Goal: Understand process/instructions: Learn how to perform a task or action

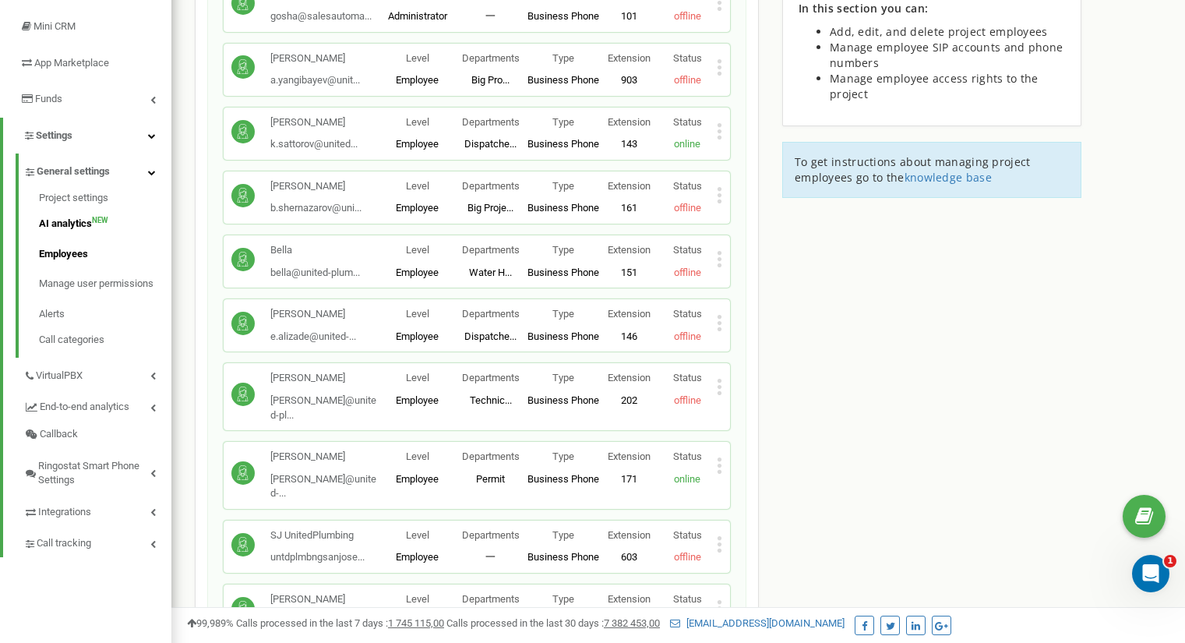
scroll to position [234, 0]
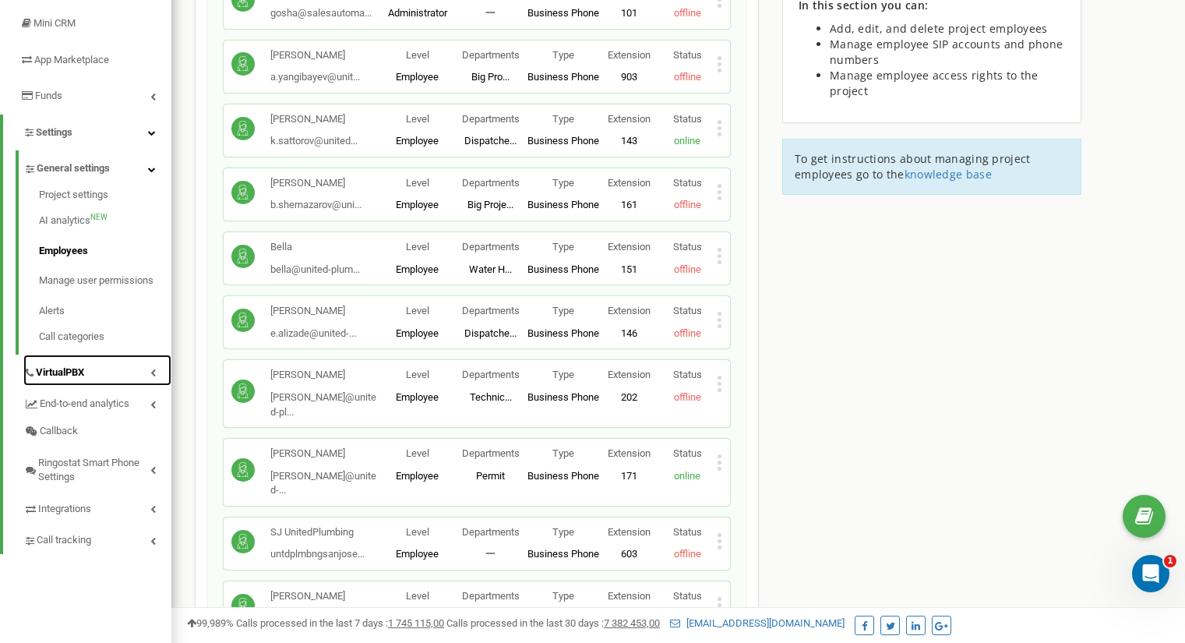
click at [125, 375] on link "VirtualPBX" at bounding box center [97, 371] width 148 height 32
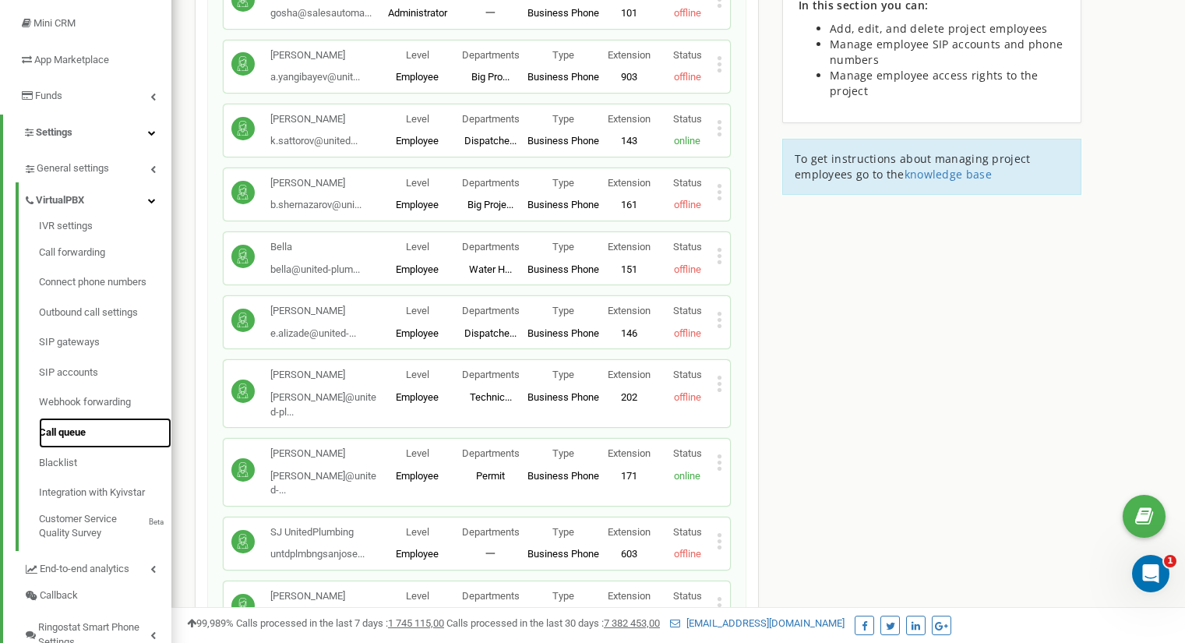
click at [89, 426] on link "Call queue" at bounding box center [105, 433] width 132 height 30
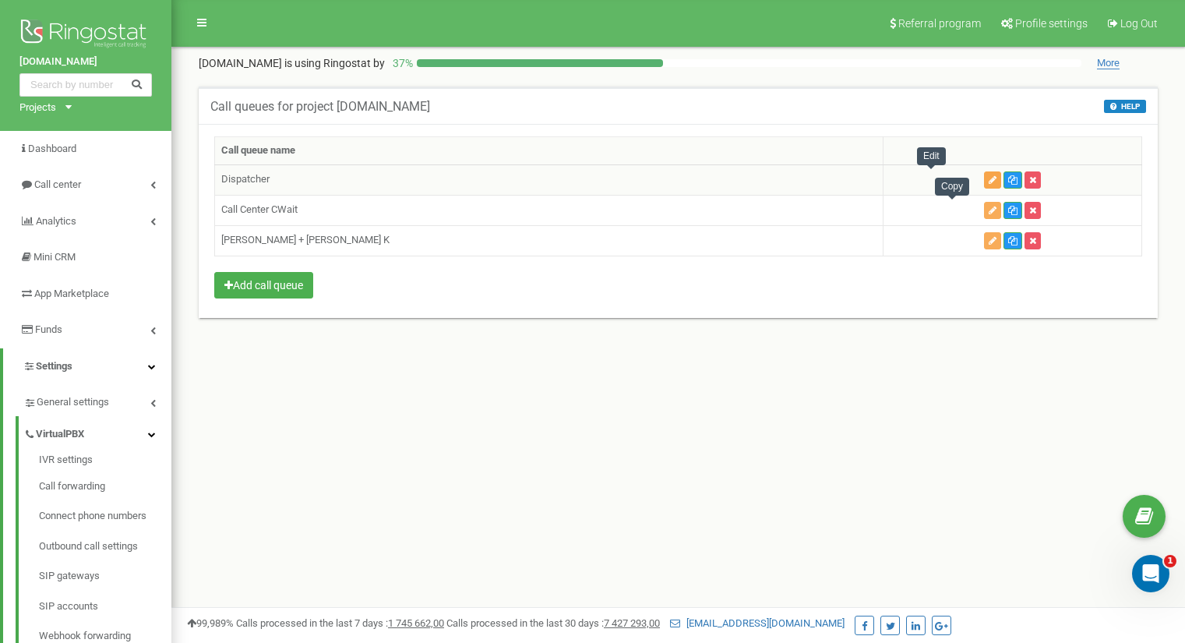
click at [989, 179] on icon "button" at bounding box center [993, 179] width 8 height 9
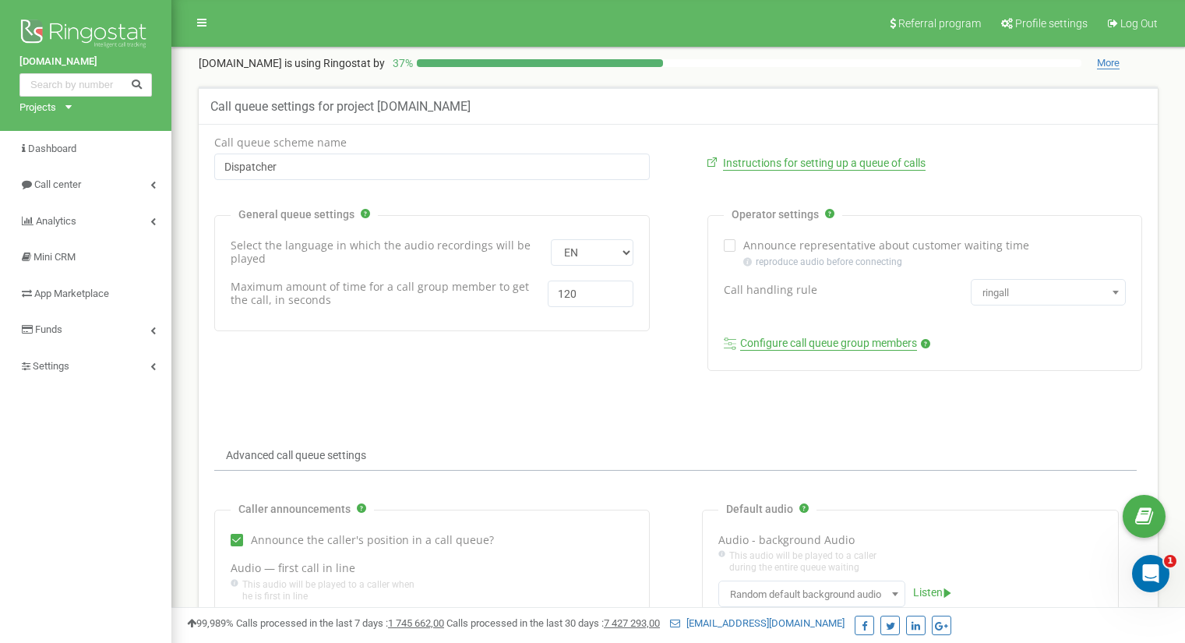
click at [1021, 295] on span "ringall" at bounding box center [1049, 293] width 144 height 22
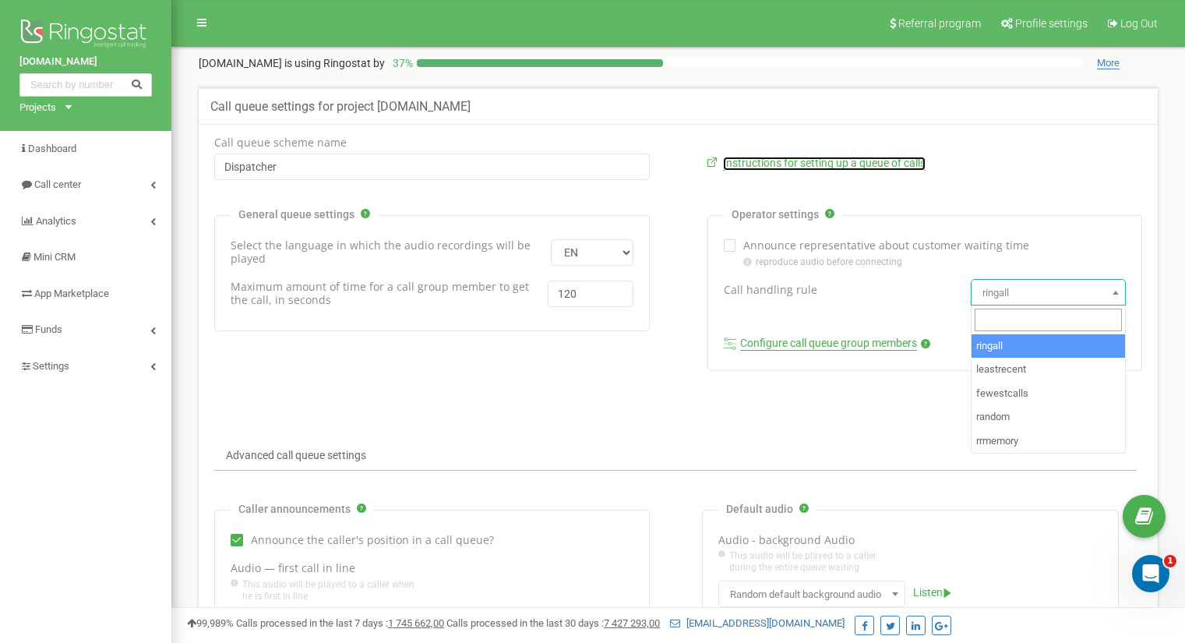
click at [860, 164] on link "Instructions for setting up a queue of calls" at bounding box center [824, 164] width 203 height 14
